Goal: Information Seeking & Learning: Learn about a topic

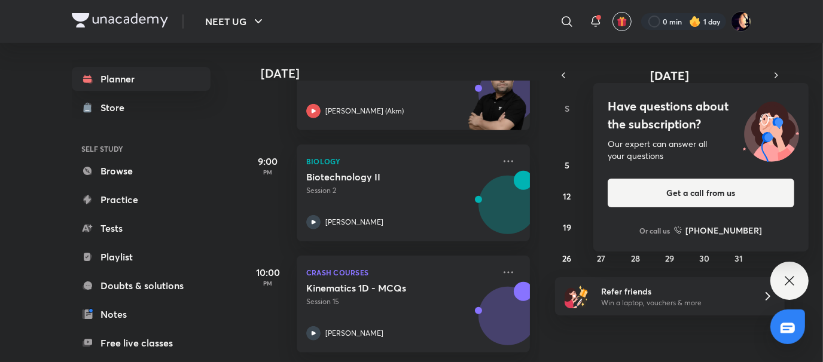
scroll to position [565, 0]
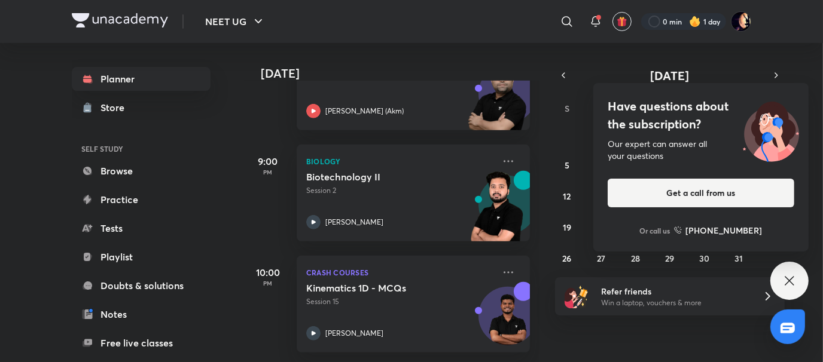
click at [787, 294] on div "Have questions about the subscription? Our expert can answer all your questions…" at bounding box center [789, 281] width 38 height 38
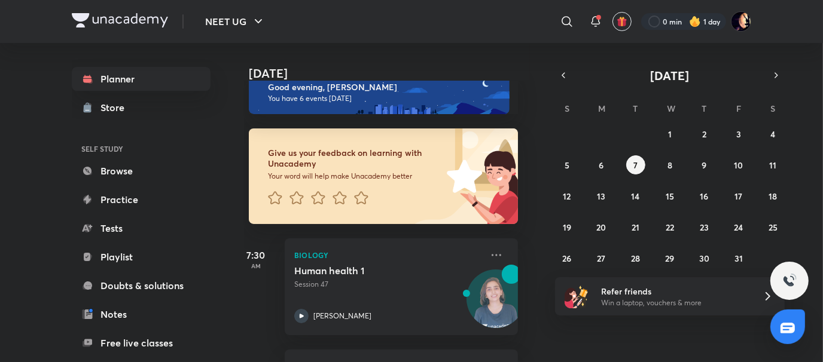
scroll to position [22, 12]
click at [669, 132] on abbr "1" at bounding box center [670, 134] width 4 height 11
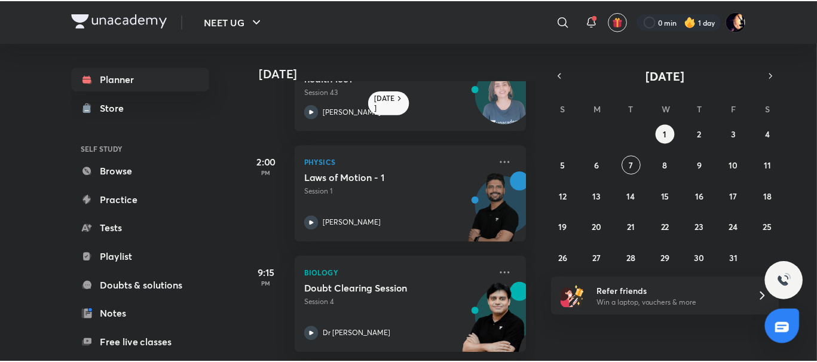
scroll to position [62, 0]
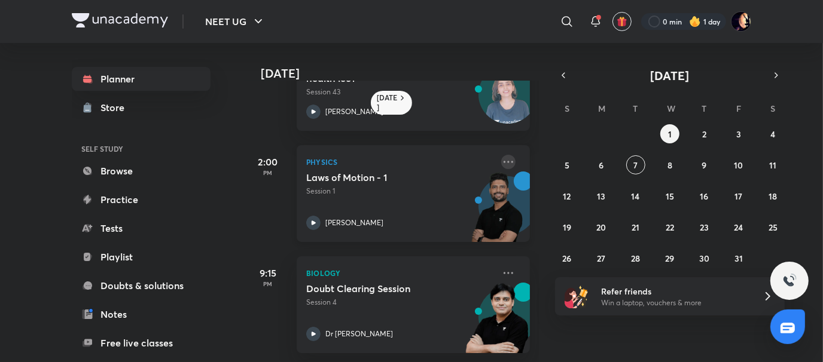
click at [503, 164] on icon at bounding box center [508, 162] width 14 height 14
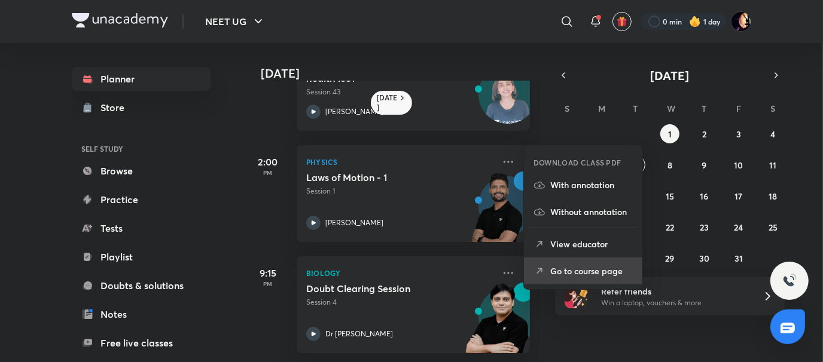
click at [592, 268] on p "Go to course page" at bounding box center [591, 271] width 82 height 13
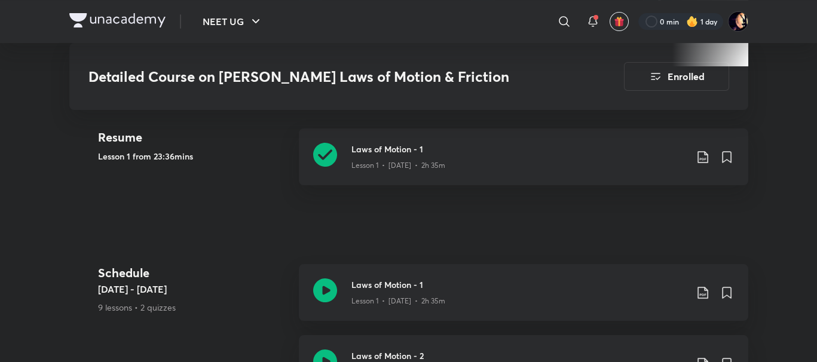
scroll to position [500, 0]
